Goal: Understand process/instructions

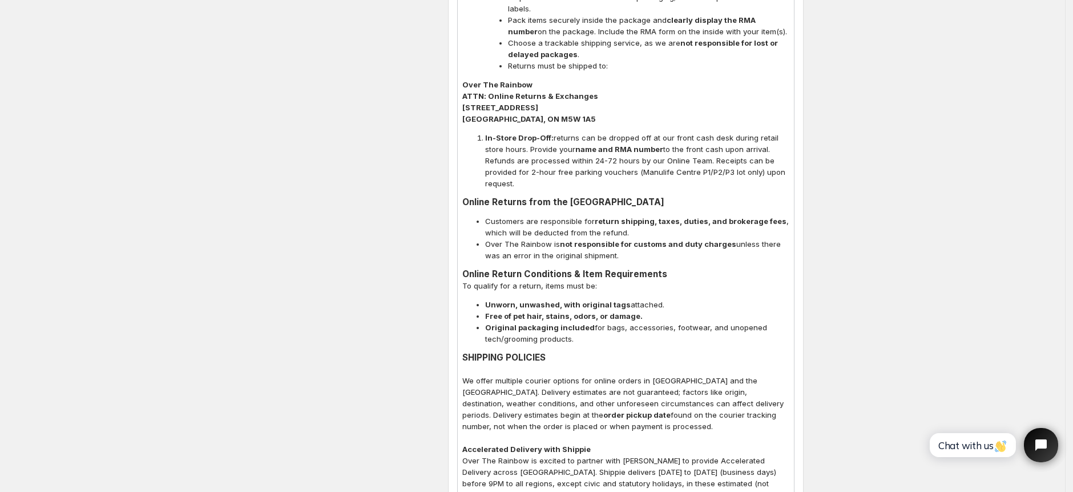
scroll to position [761, 0]
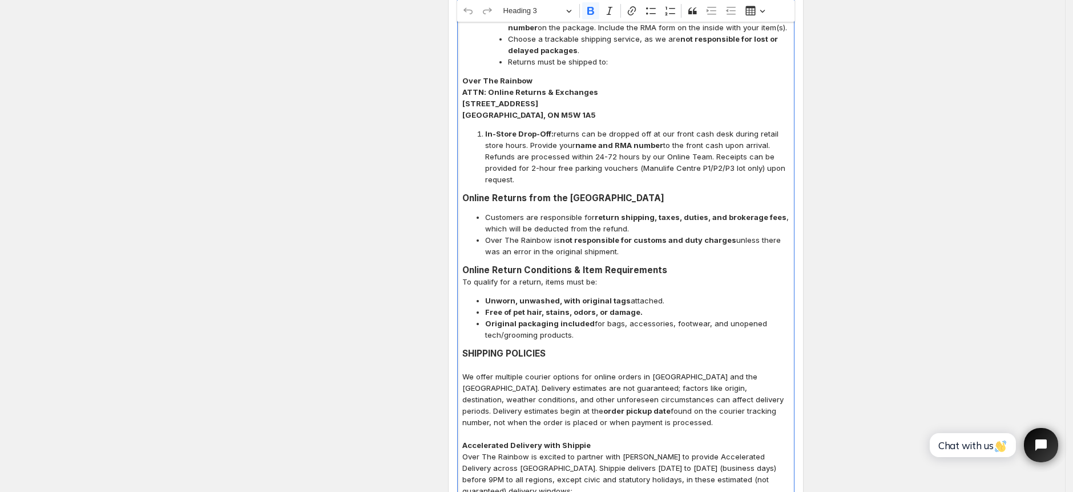
drag, startPoint x: 610, startPoint y: 241, endPoint x: 459, endPoint y: 184, distance: 161.2
click at [735, 276] on p "To qualify for a return, items must be:" at bounding box center [625, 281] width 327 height 11
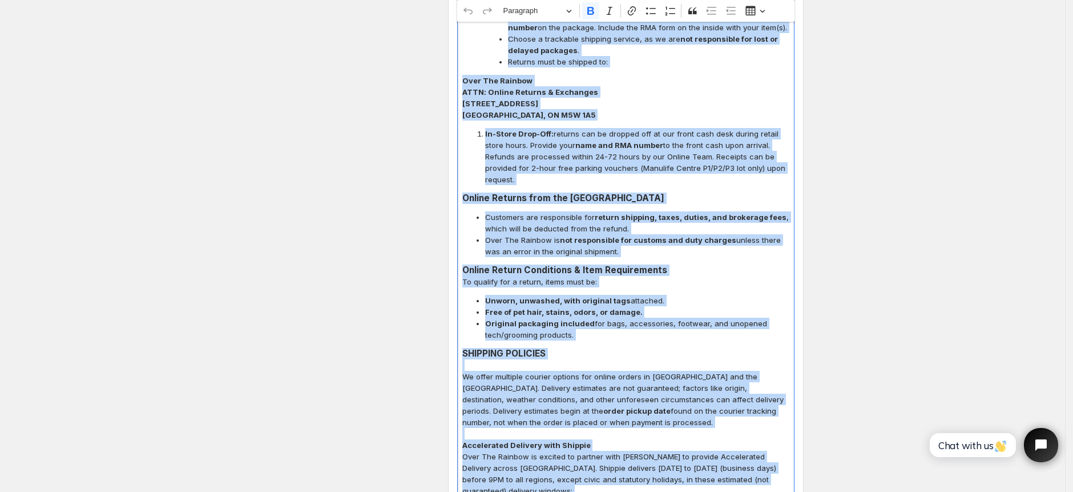
copy div "LOREMIPSU DO SITAME CONSECTE Adip-Elits Doeiu tem in utlabore etd ( magnaa en a…"
click at [766, 234] on span "Over The Rainbow is not responsible for customs and duty charges unless there w…" at bounding box center [637, 245] width 304 height 23
click at [718, 234] on span "Over The Rainbow is not responsible for customs and duty charges unless there w…" at bounding box center [637, 245] width 304 height 23
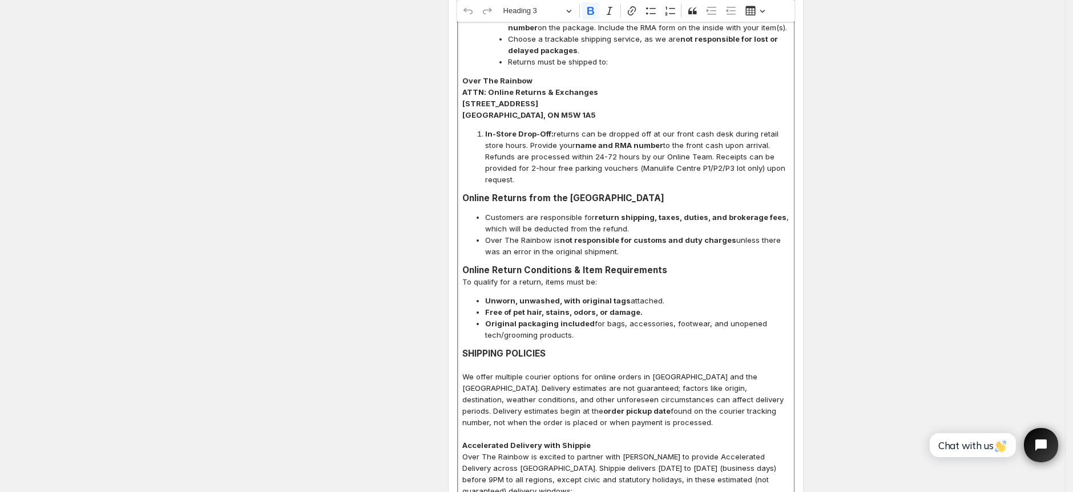
drag, startPoint x: 615, startPoint y: 236, endPoint x: 448, endPoint y: 191, distance: 173.9
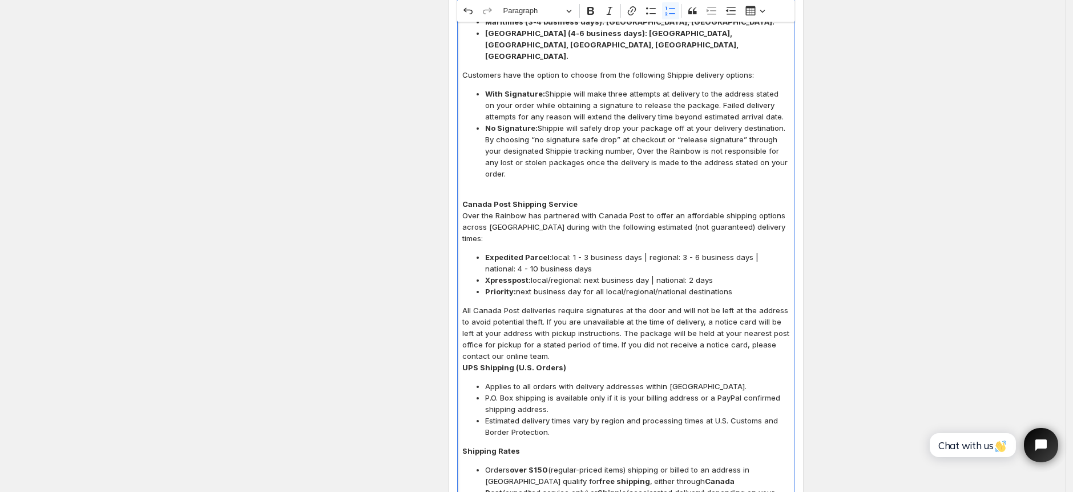
scroll to position [1370, 0]
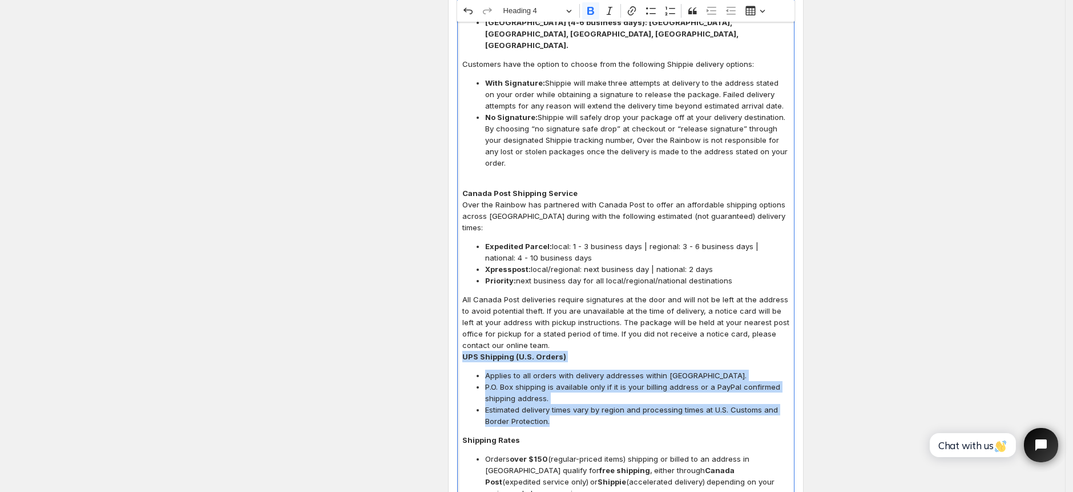
drag, startPoint x: 465, startPoint y: 196, endPoint x: 555, endPoint y: 261, distance: 110.9
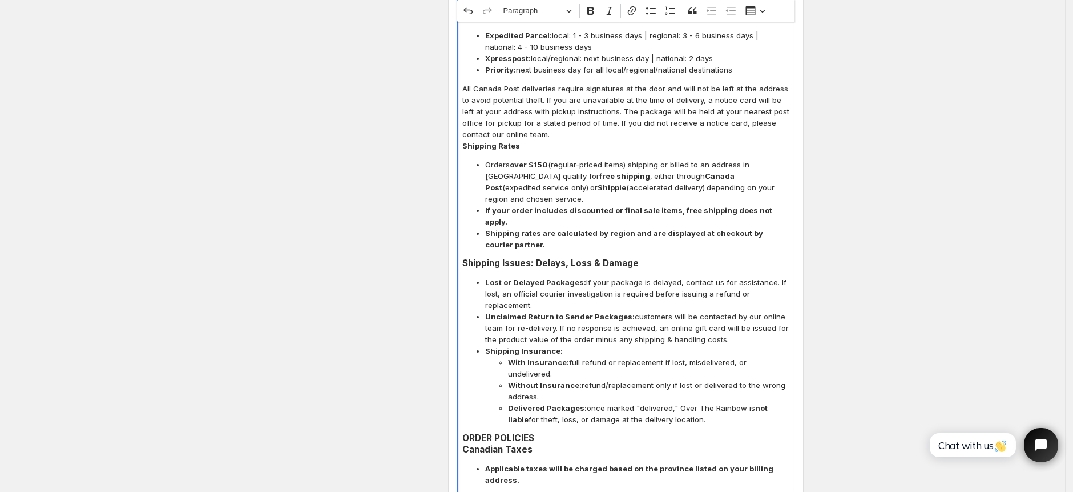
scroll to position [1598, 0]
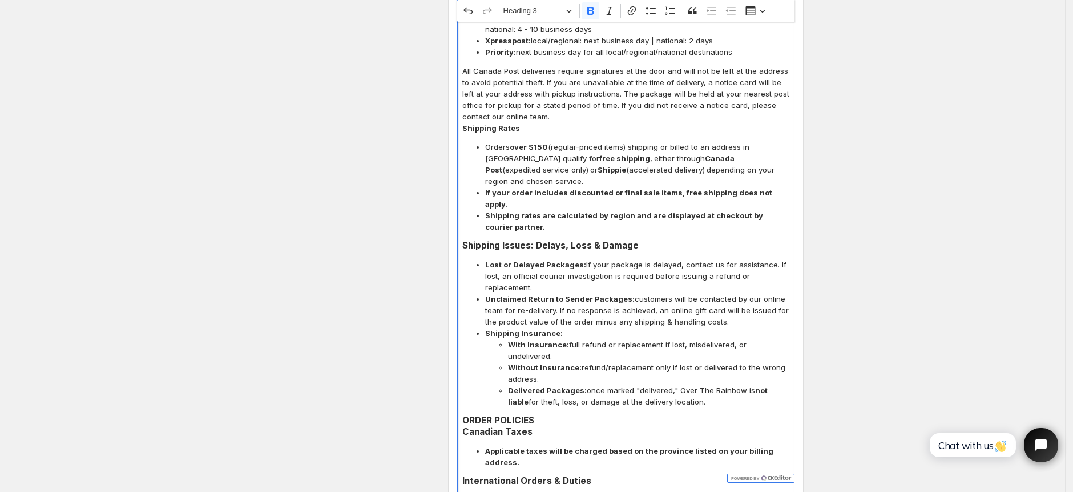
drag, startPoint x: 696, startPoint y: 329, endPoint x: 467, endPoint y: 289, distance: 232.9
click at [585, 426] on h3 "Canadian Taxes" at bounding box center [625, 431] width 327 height 11
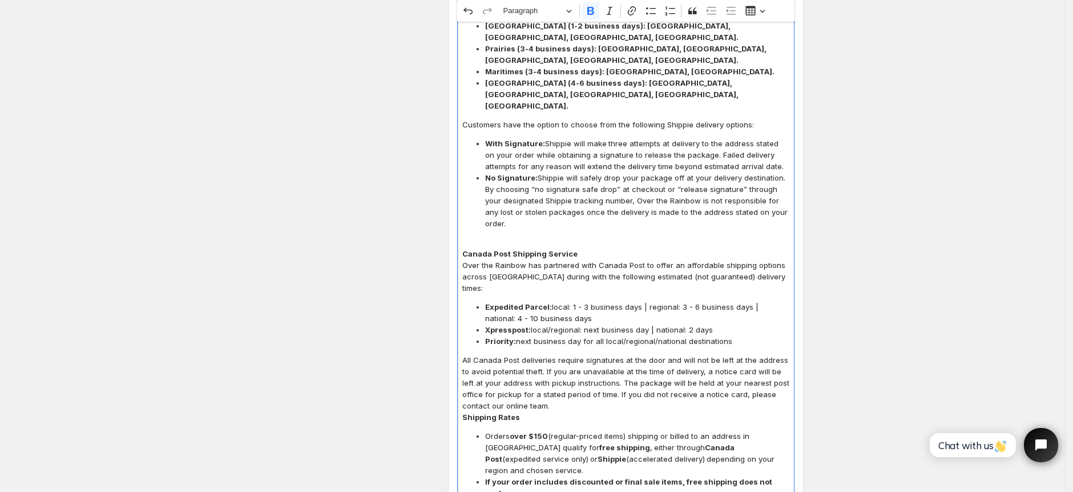
scroll to position [1142, 0]
